Goal: Task Accomplishment & Management: Manage account settings

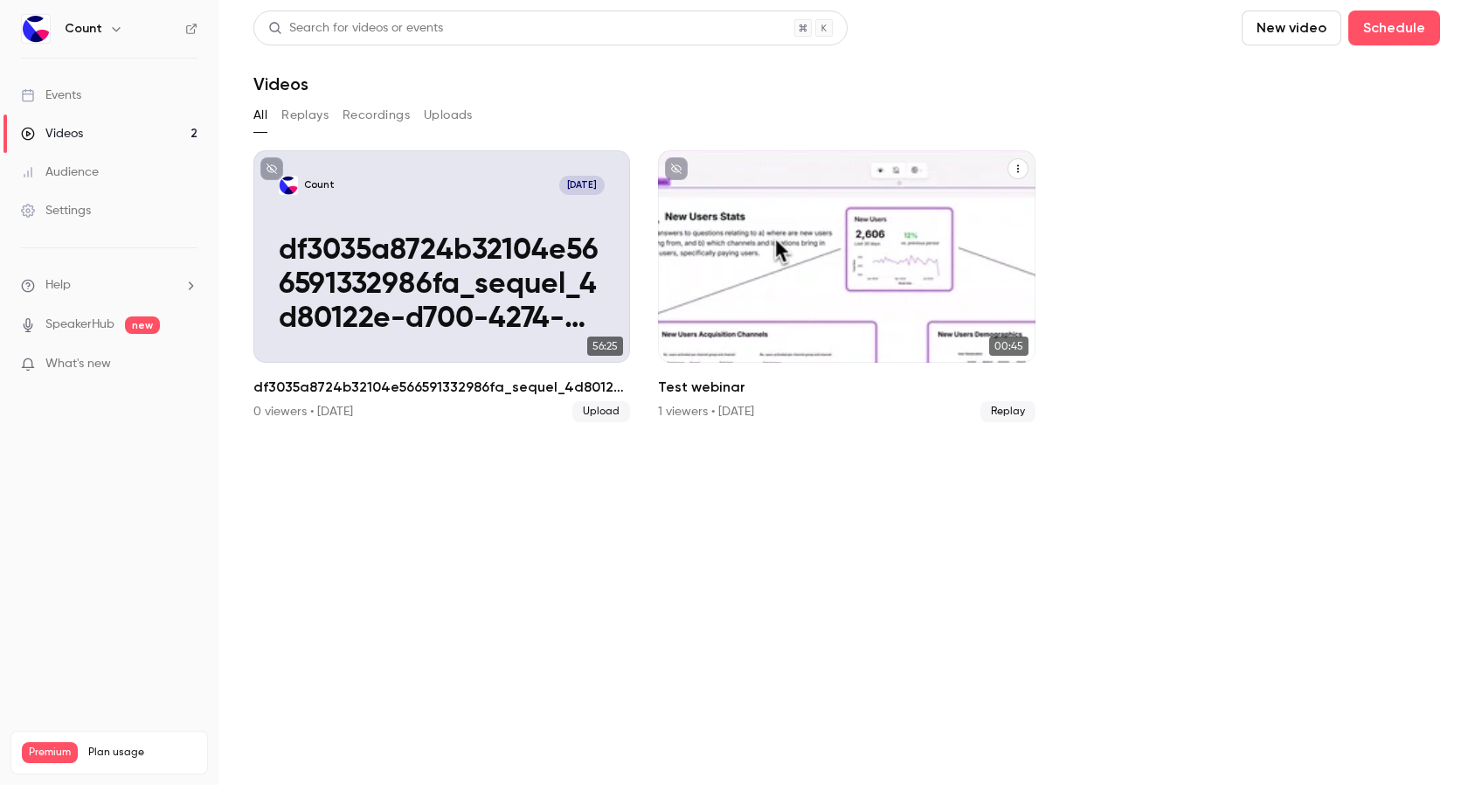
click at [794, 262] on div "Count [DATE] Test webinar" at bounding box center [846, 256] width 377 height 212
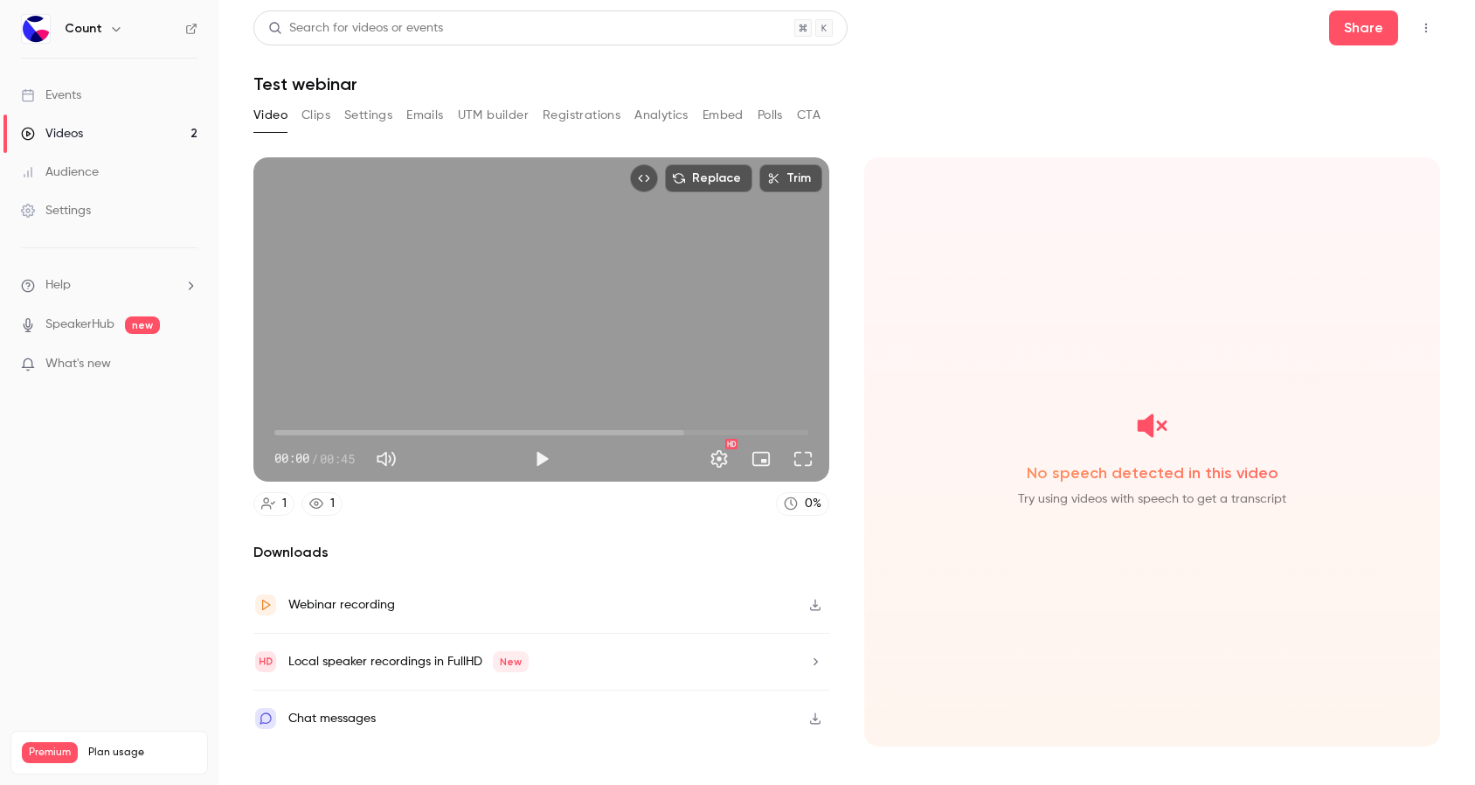
click at [322, 110] on button "Clips" at bounding box center [316, 115] width 29 height 28
click at [366, 119] on button "Settings" at bounding box center [368, 115] width 48 height 28
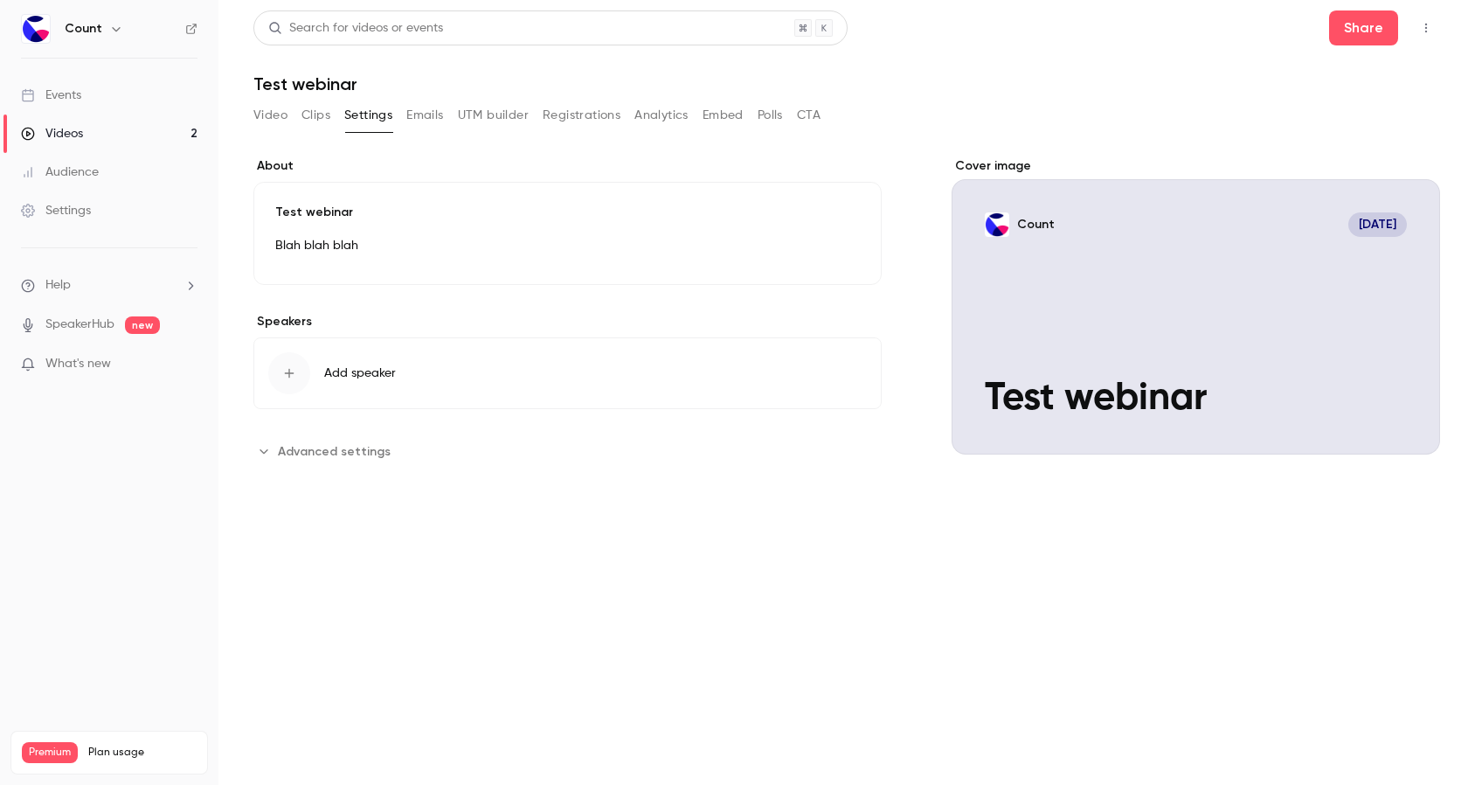
click at [267, 448] on icon "Advanced settings" at bounding box center [264, 451] width 14 height 14
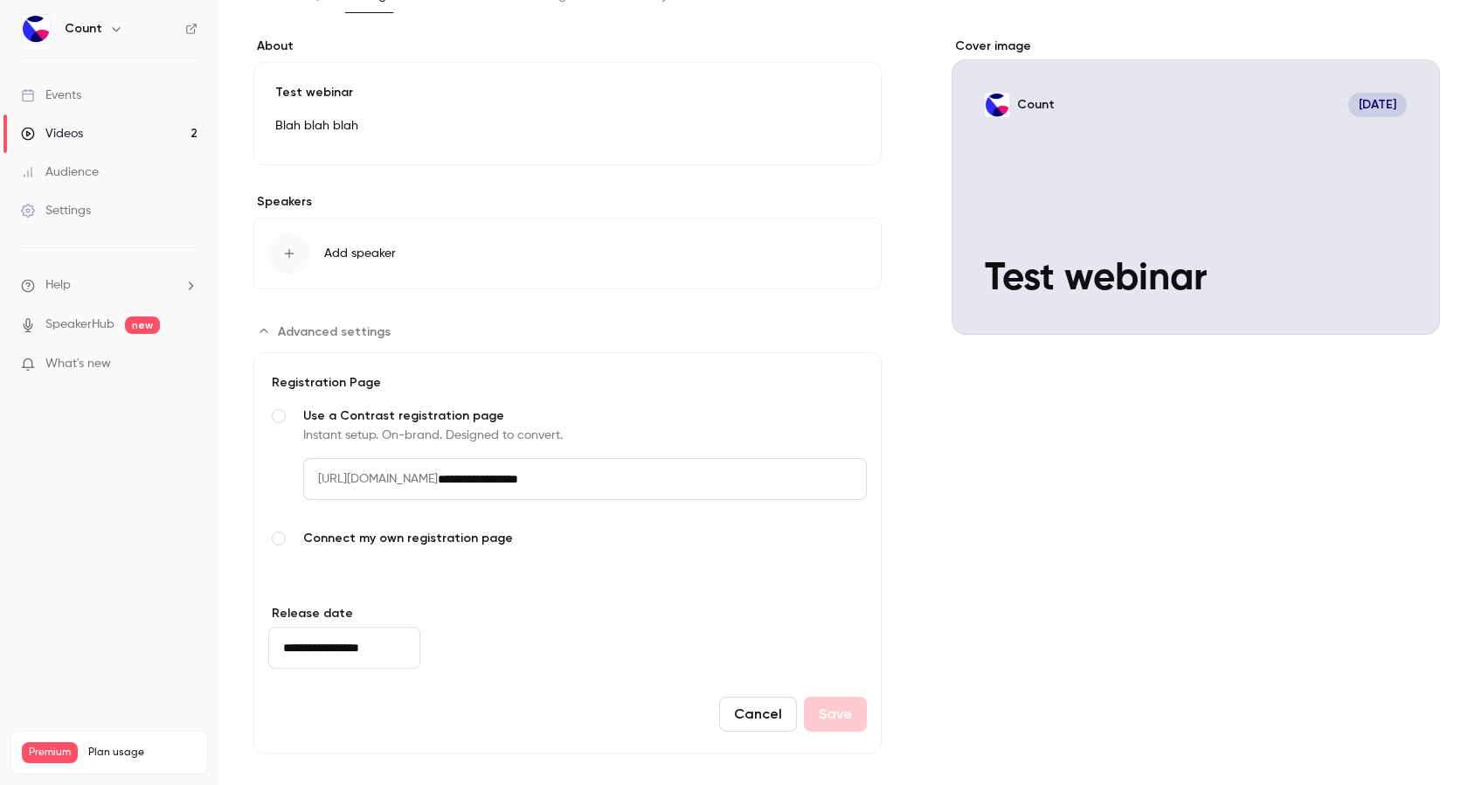
scroll to position [130, 0]
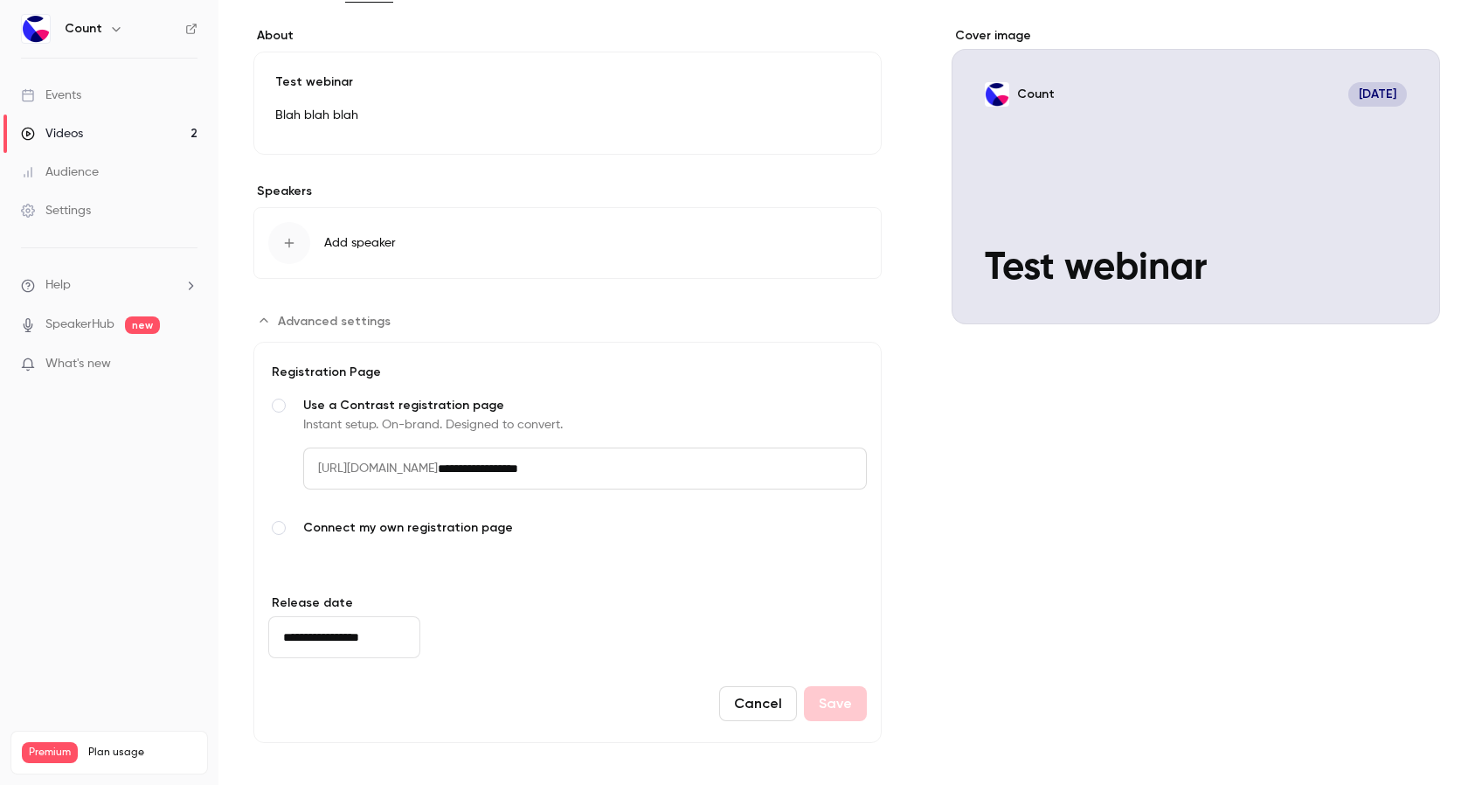
click at [267, 331] on button "Advanced settings" at bounding box center [327, 321] width 148 height 28
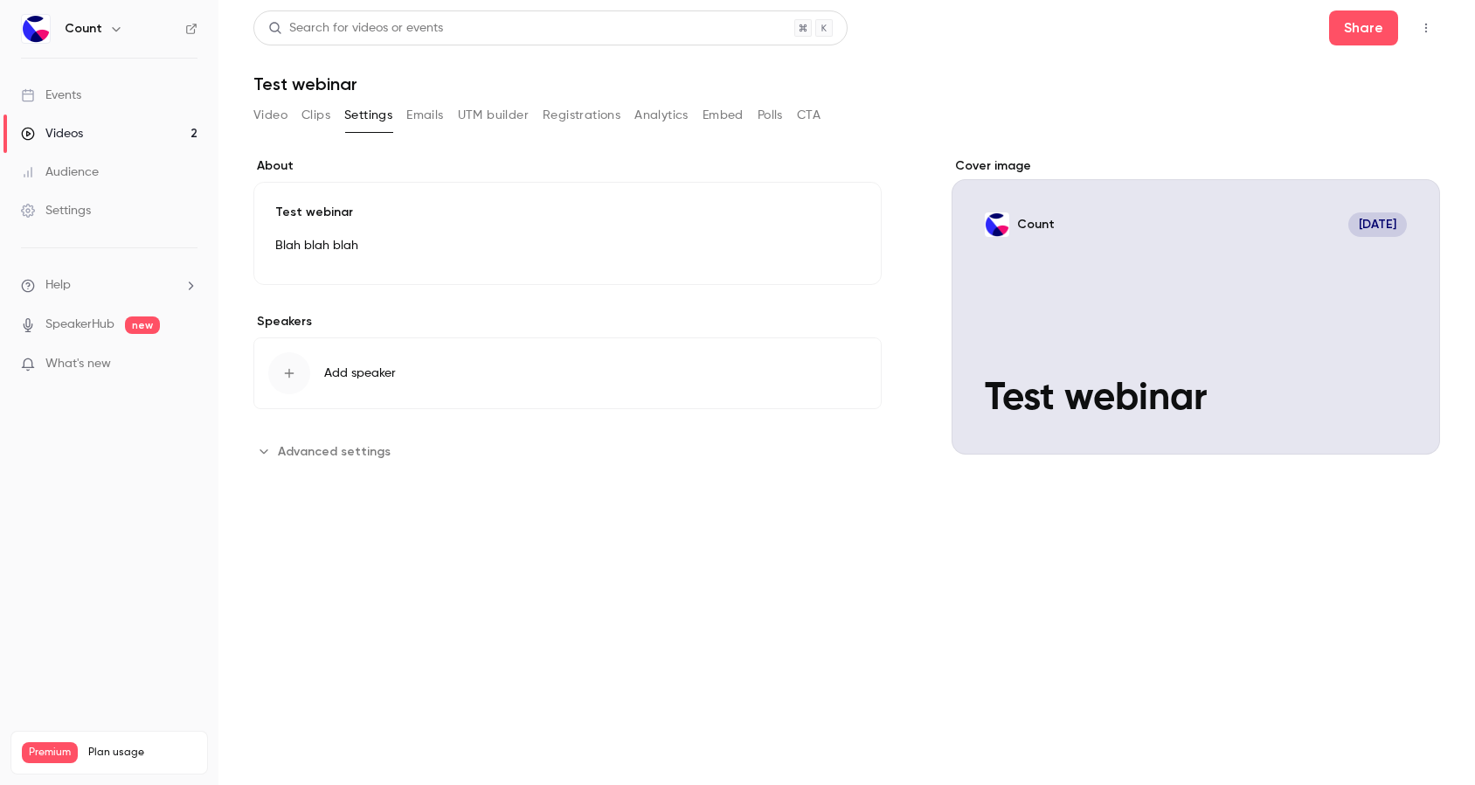
scroll to position [0, 0]
click at [420, 109] on button "Emails" at bounding box center [424, 115] width 37 height 28
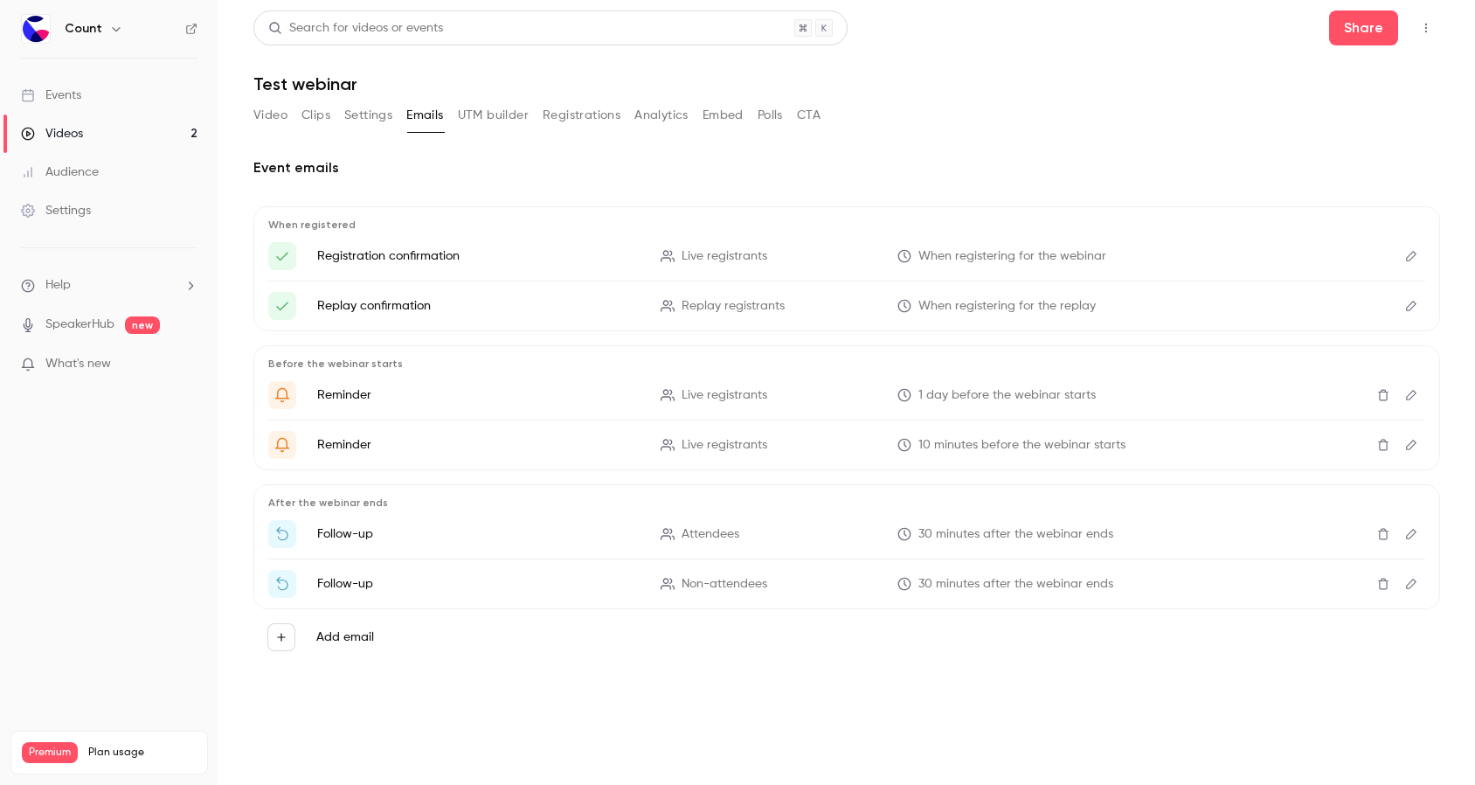
click at [491, 108] on button "UTM builder" at bounding box center [493, 115] width 71 height 28
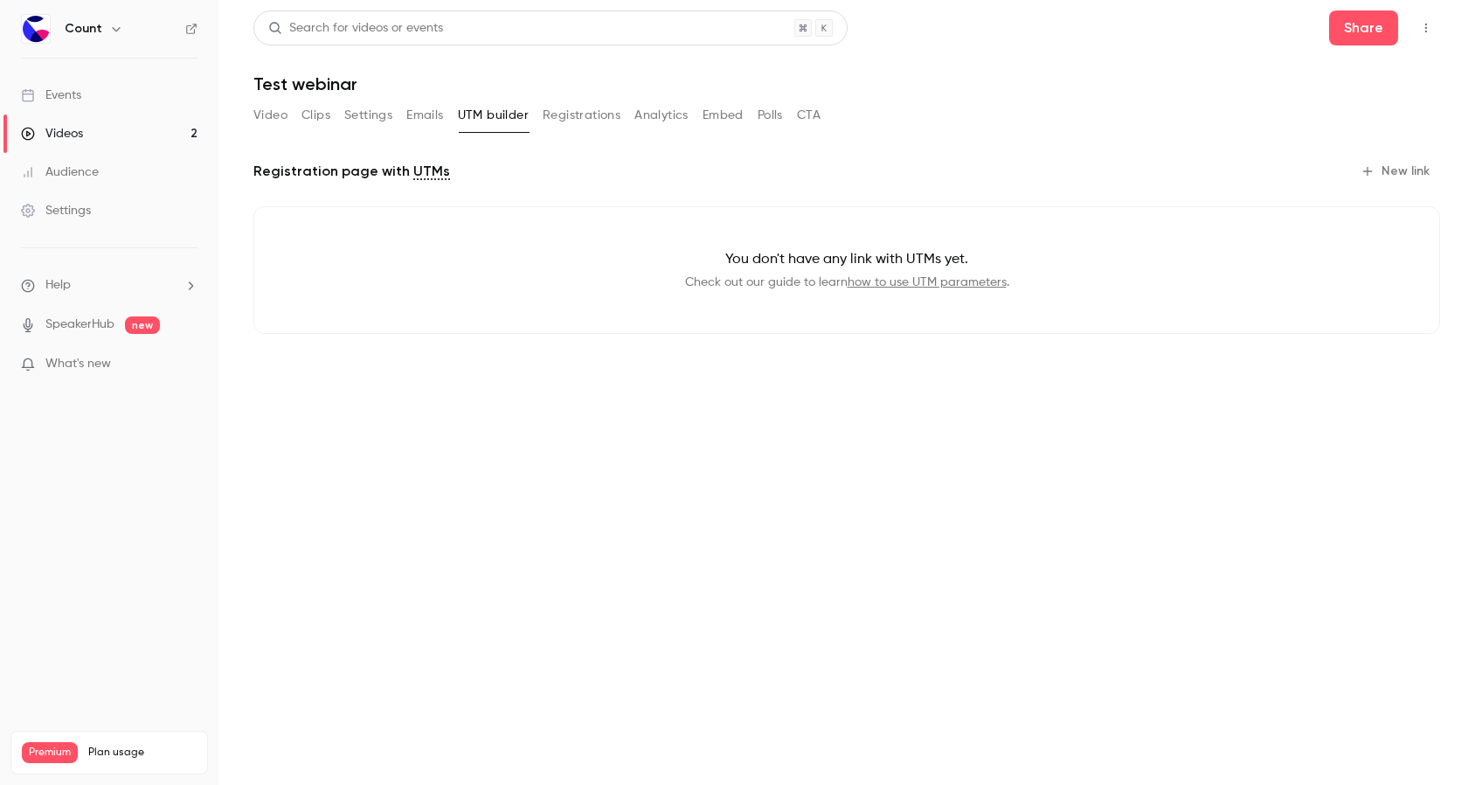
click at [631, 114] on div "Video Clips Settings Emails UTM builder Registrations Analytics Embed Polls CTA" at bounding box center [536, 115] width 567 height 28
click at [614, 114] on button "Registrations" at bounding box center [582, 115] width 78 height 28
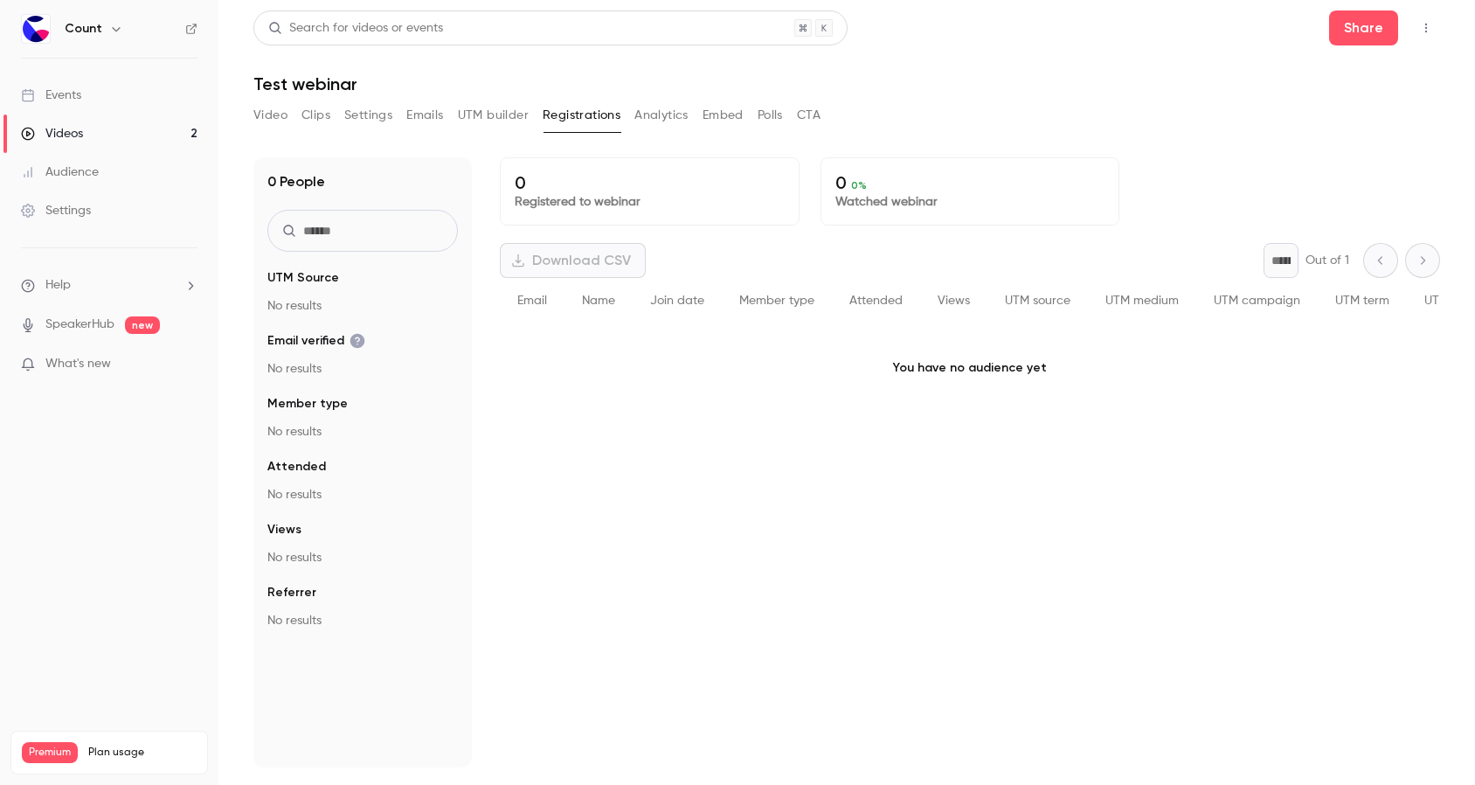
click at [652, 114] on button "Analytics" at bounding box center [662, 115] width 54 height 28
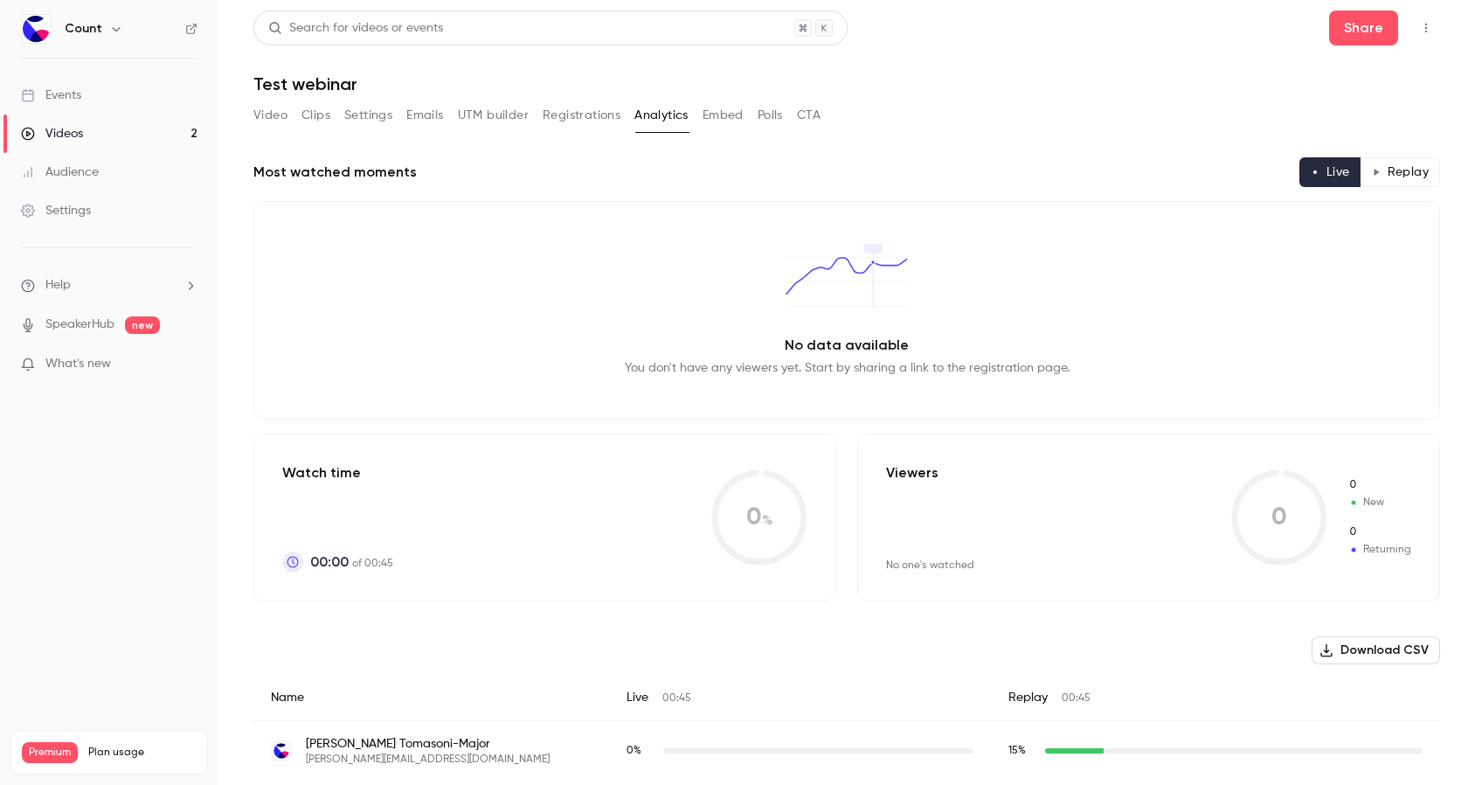
click at [712, 114] on button "Embed" at bounding box center [723, 115] width 41 height 28
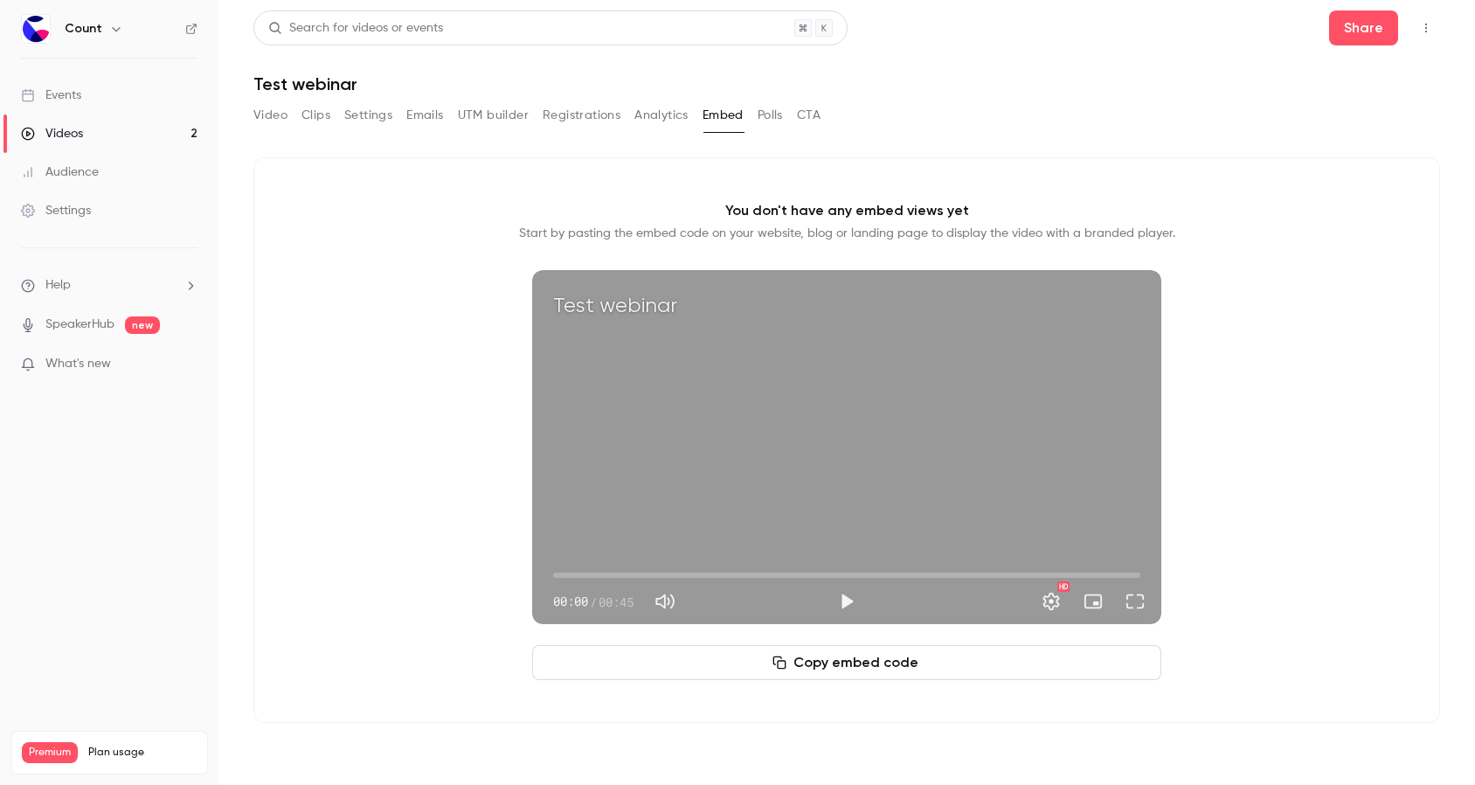
click at [272, 117] on button "Video" at bounding box center [270, 115] width 34 height 28
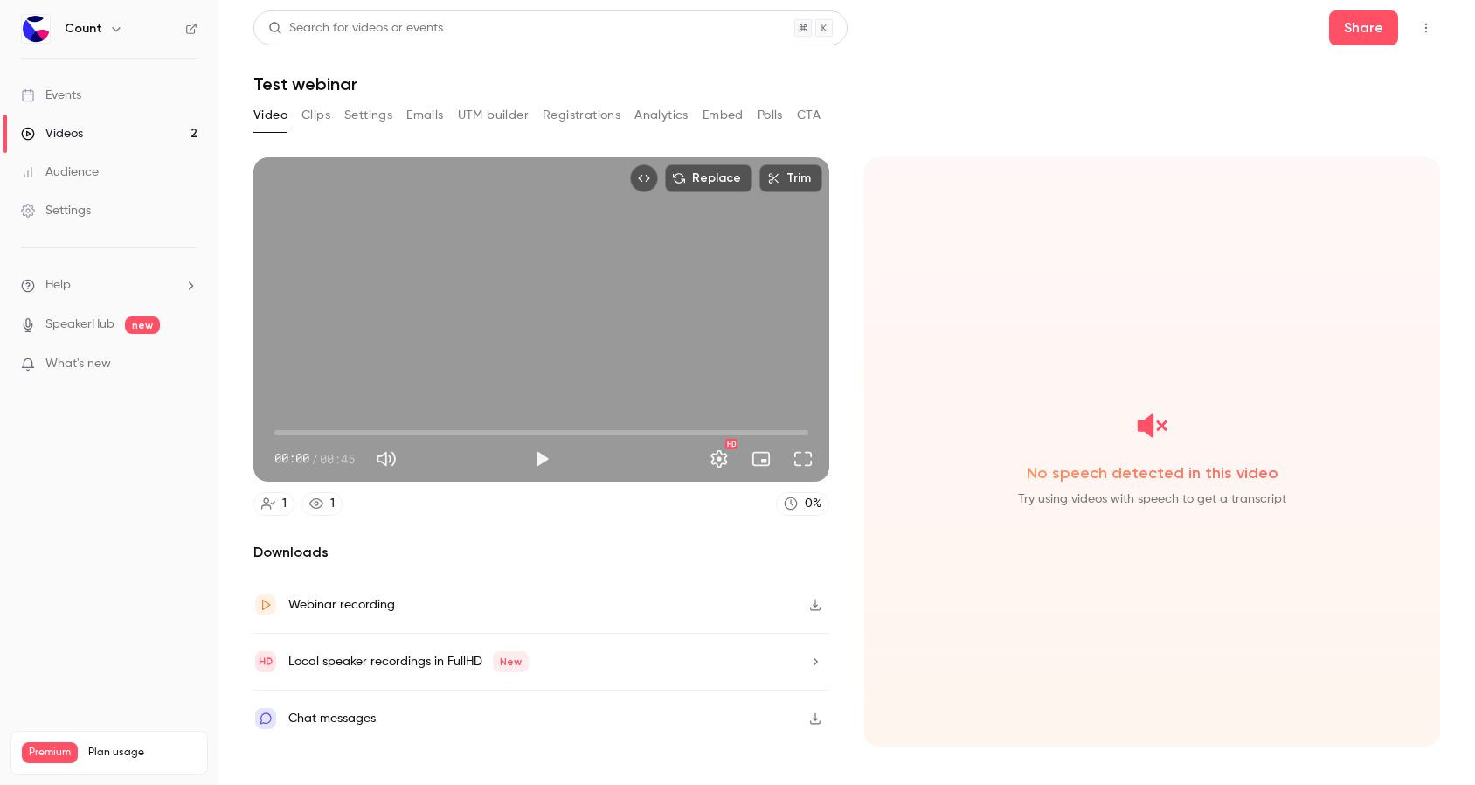
click at [98, 140] on link "Videos 2" at bounding box center [109, 133] width 219 height 38
